Goal: Check status: Check status

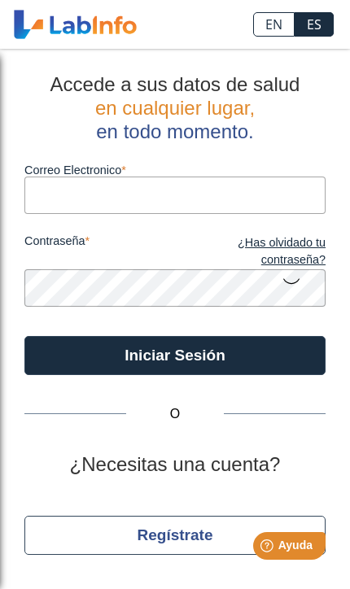
type input "[PERSON_NAME][EMAIL_ADDRESS][DOMAIN_NAME]"
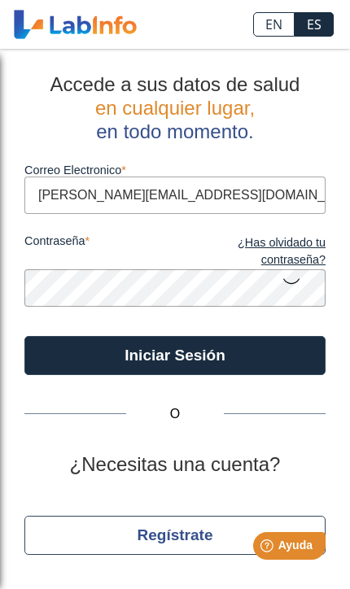
click at [175, 355] on button "Iniciar Sesión" at bounding box center [174, 355] width 301 height 39
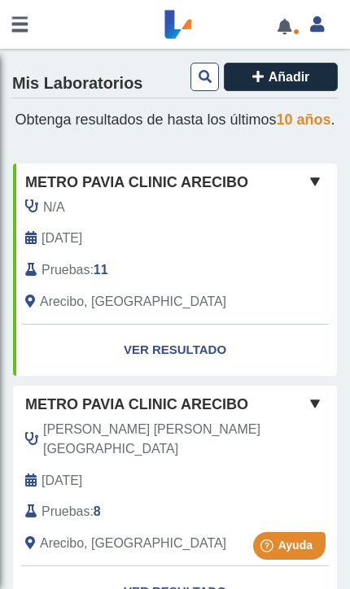
click at [198, 368] on link "Ver Resultado" at bounding box center [175, 350] width 324 height 51
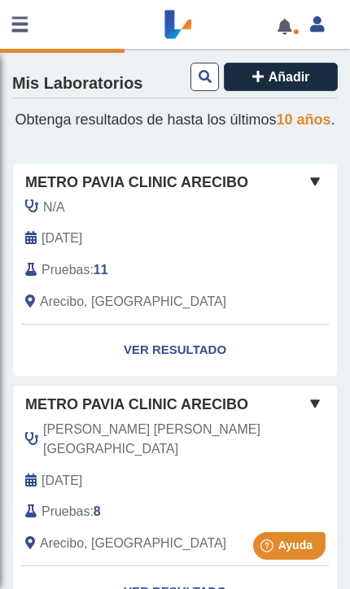
click at [205, 372] on link "Ver Resultado" at bounding box center [175, 350] width 324 height 51
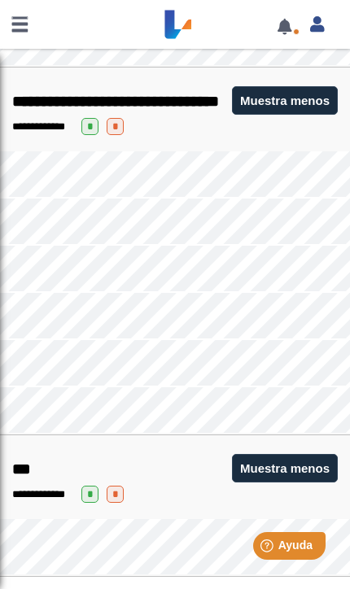
scroll to position [2890, 0]
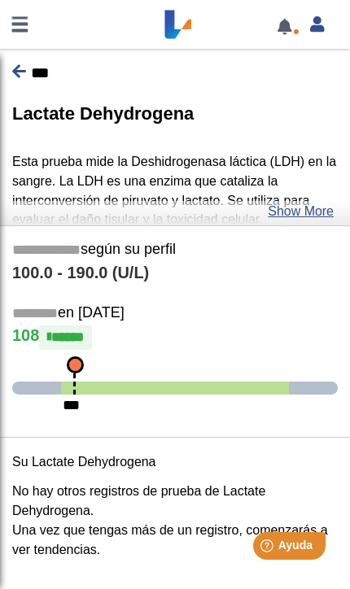
scroll to position [2470, 0]
